Goal: Check status: Check status

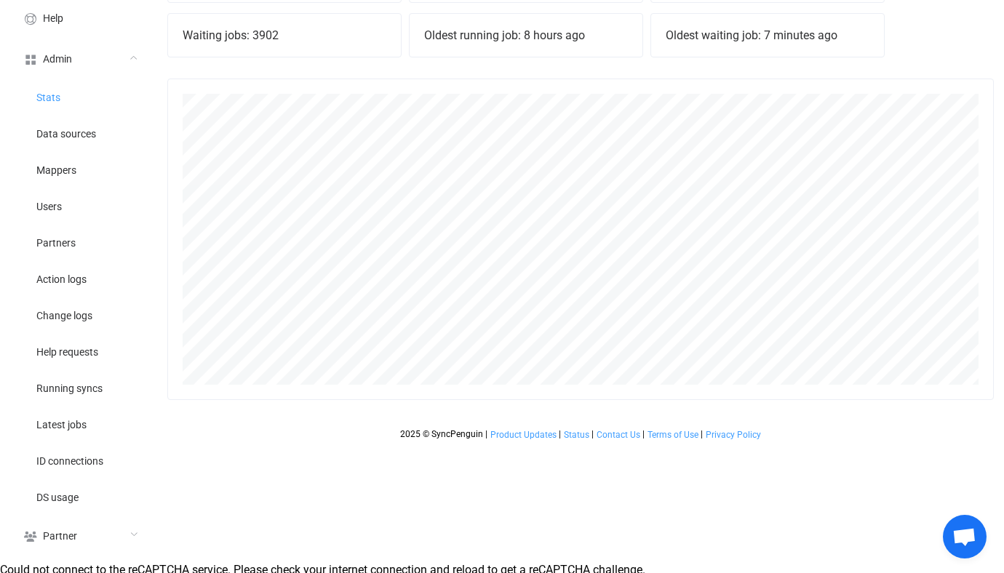
scroll to position [217, 0]
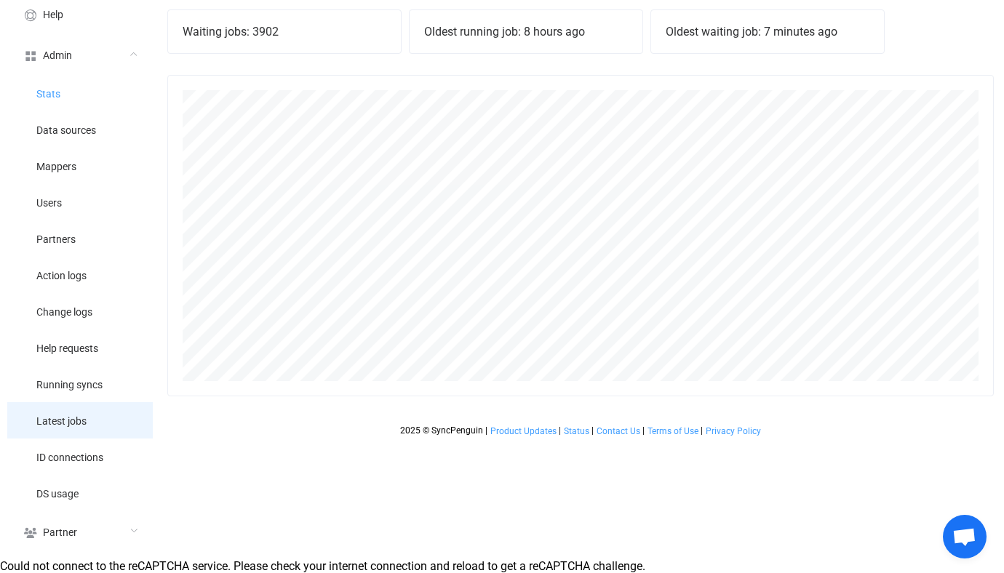
click at [87, 416] on li "Latest jobs" at bounding box center [79, 420] width 145 height 36
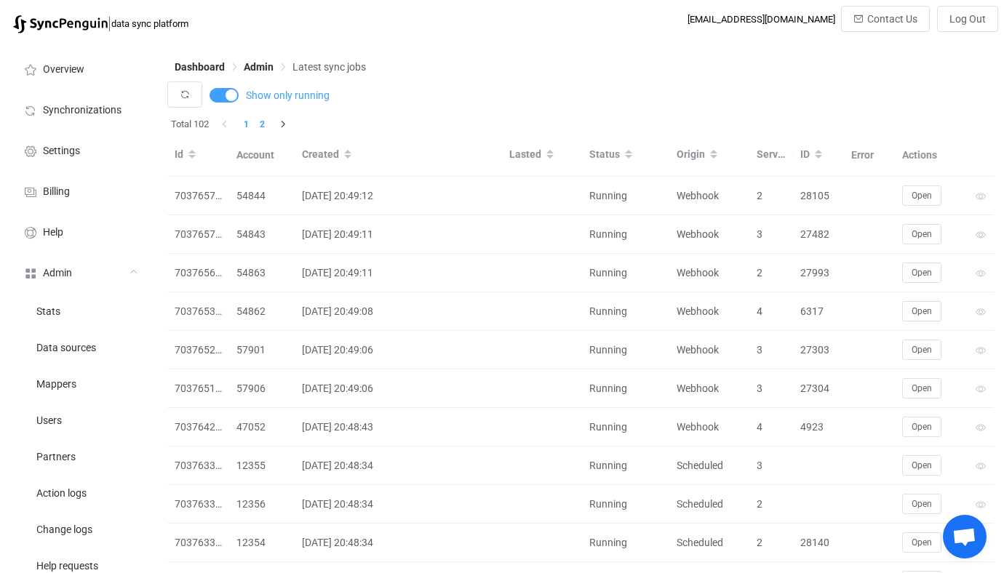
click at [256, 129] on ul "1 2" at bounding box center [254, 124] width 32 height 16
click at [265, 128] on li "2" at bounding box center [262, 124] width 16 height 16
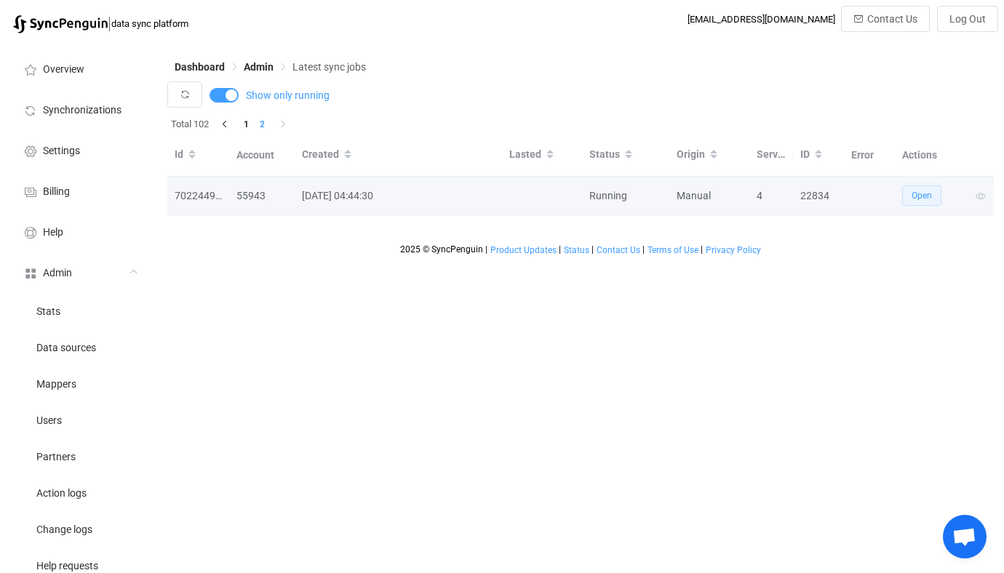
click at [934, 201] on button "Open" at bounding box center [921, 195] width 39 height 20
click at [812, 194] on div "22834" at bounding box center [818, 196] width 51 height 17
copy div "22834"
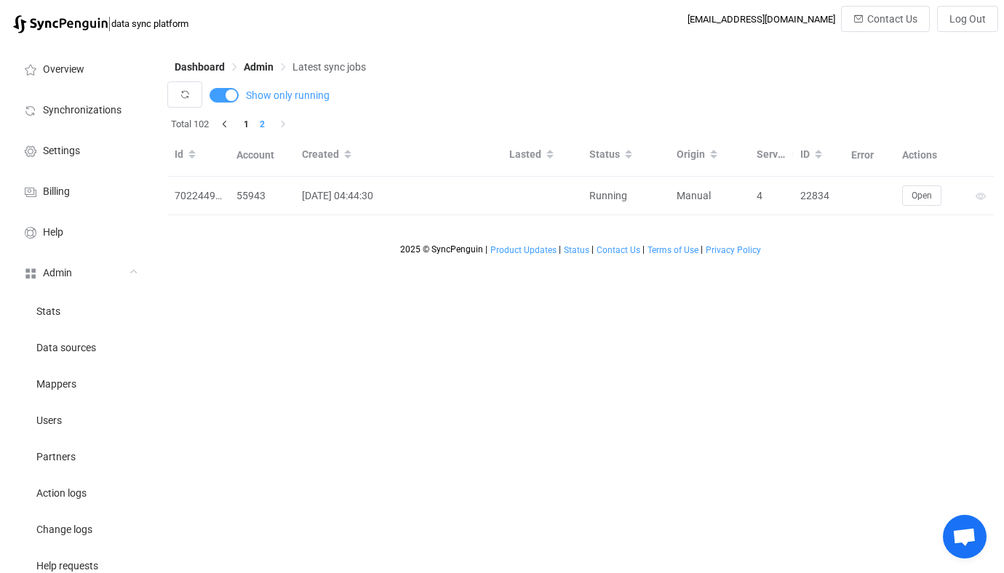
click at [623, 345] on div "Dashboard Admin Latest sync jobs Show only running Total 102 1 2 Id Account Cre…" at bounding box center [582, 409] width 844 height 736
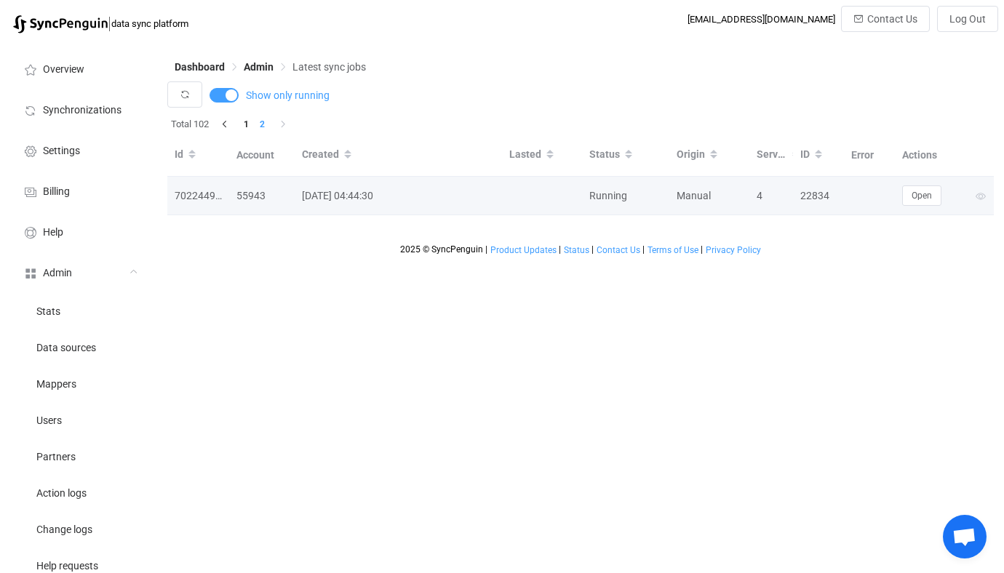
click at [816, 190] on div "22834" at bounding box center [818, 196] width 51 height 17
copy div "22834"
click at [908, 191] on button "Open" at bounding box center [921, 195] width 39 height 20
